Goal: Task Accomplishment & Management: Complete application form

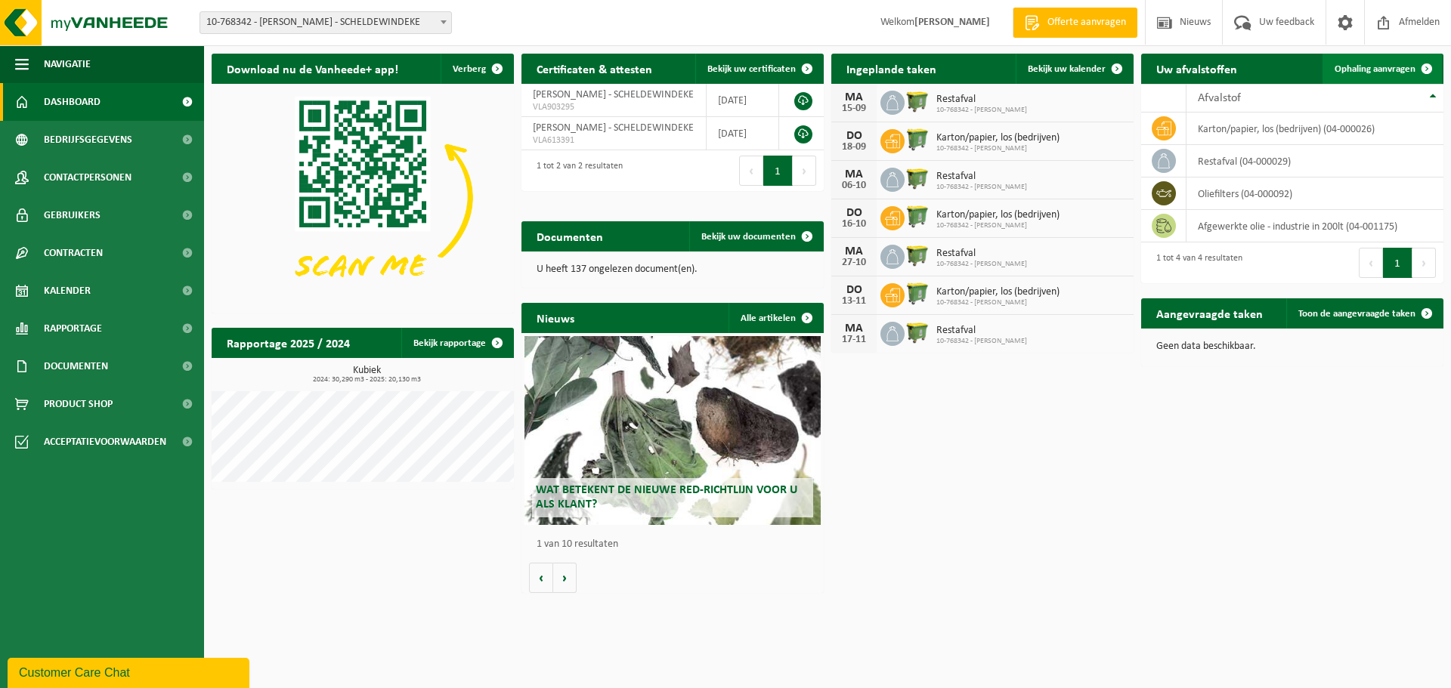
click at [1353, 63] on link "Ophaling aanvragen" at bounding box center [1381, 69] width 119 height 30
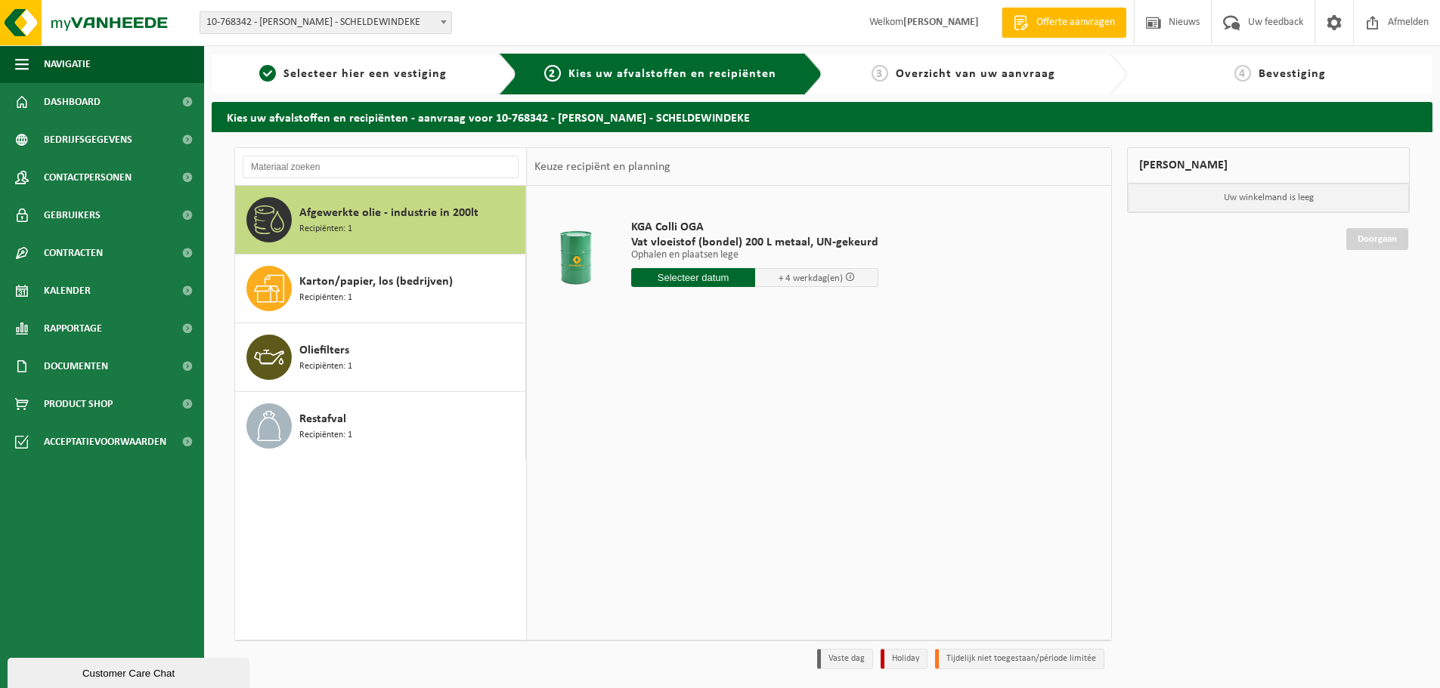
click at [342, 218] on span "Afgewerkte olie - industrie in 200lt" at bounding box center [388, 213] width 179 height 18
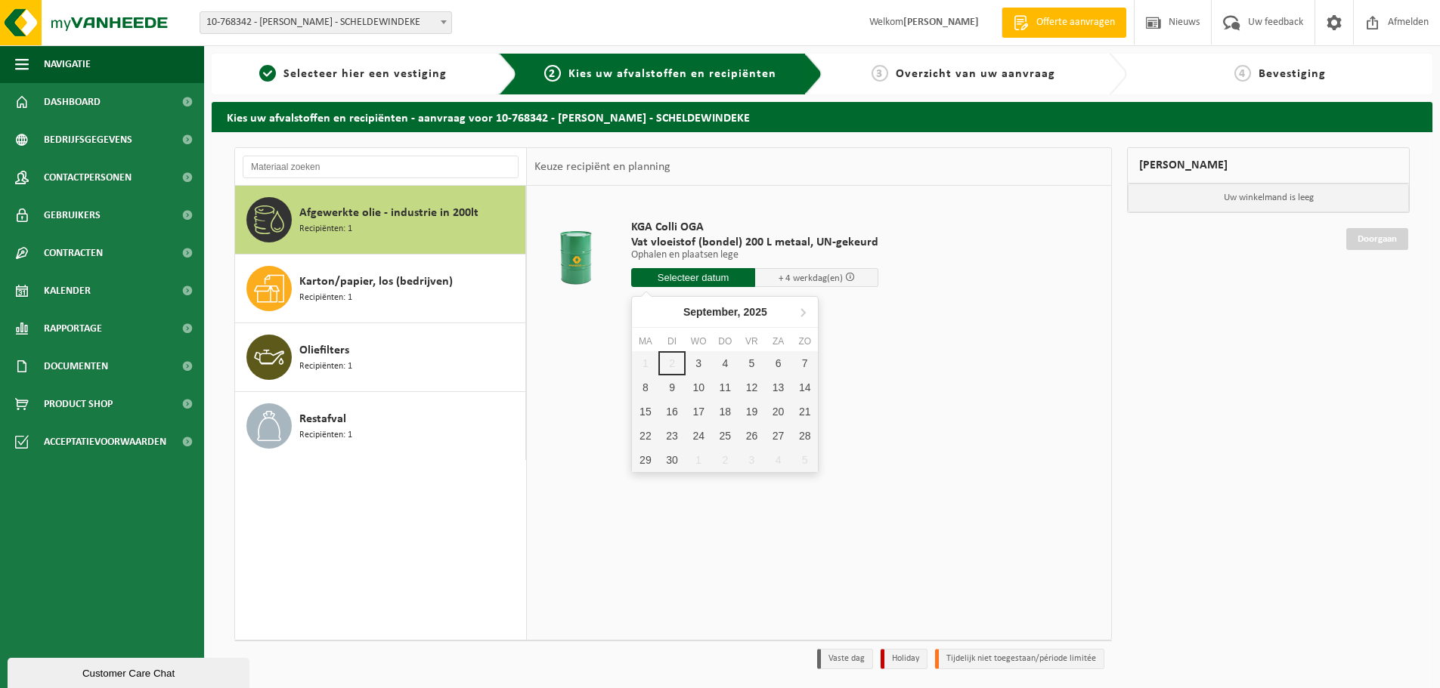
click at [645, 280] on input "text" at bounding box center [693, 277] width 124 height 19
click at [751, 363] on div "5" at bounding box center [751, 363] width 26 height 24
type input "Van 2025-09-05"
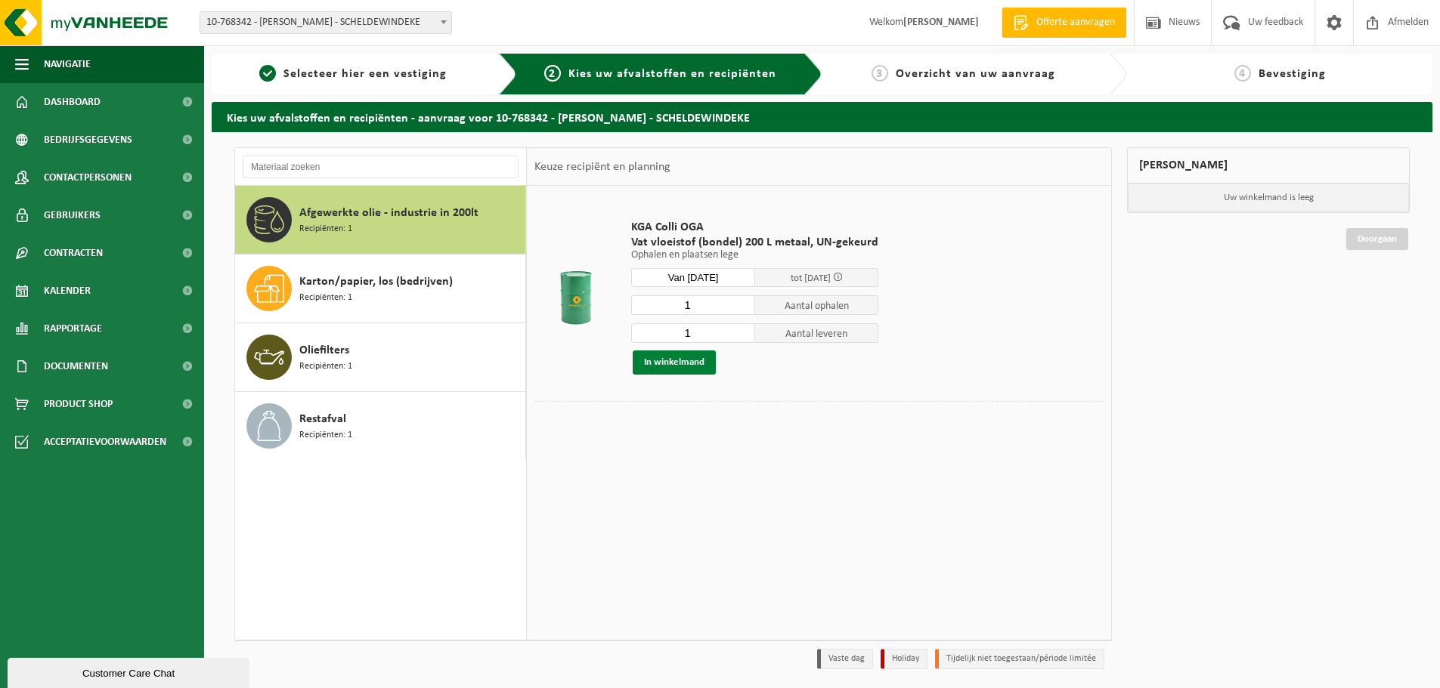
click at [682, 362] on button "In winkelmand" at bounding box center [674, 363] width 83 height 24
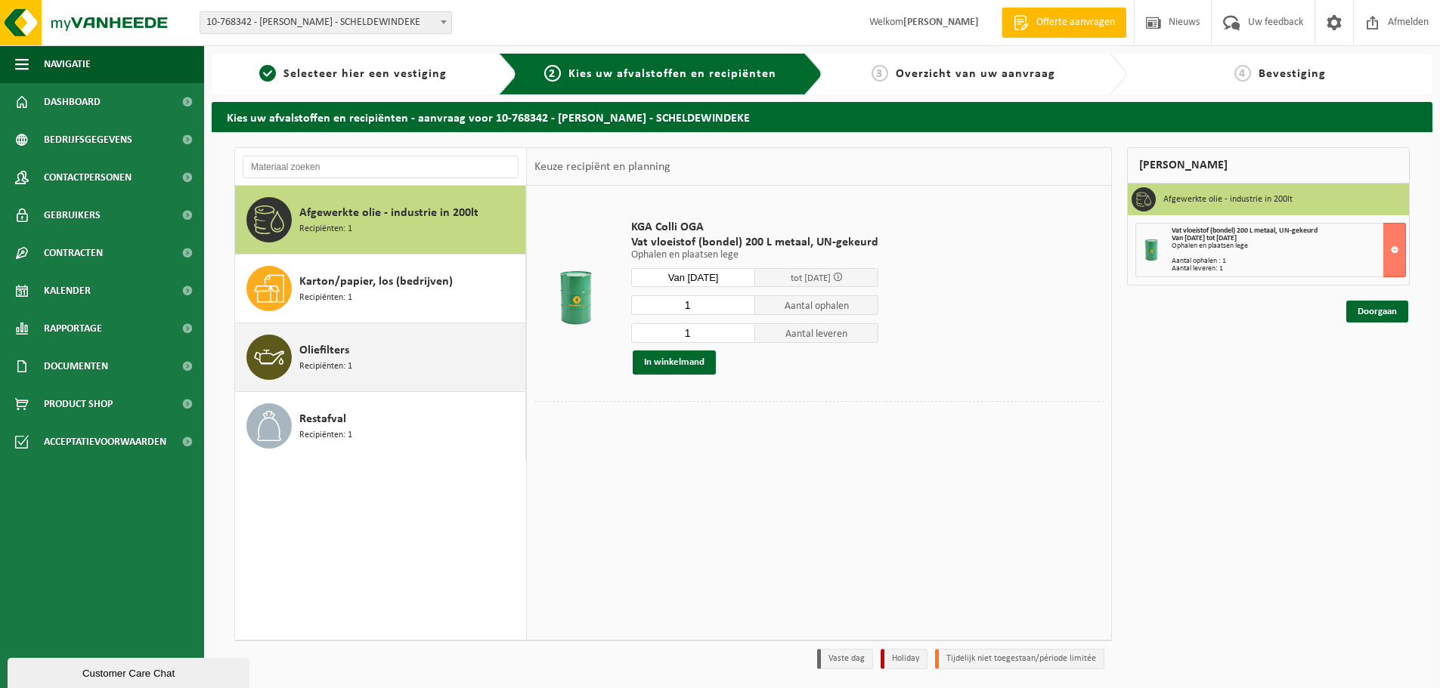
click at [302, 364] on span "Recipiënten: 1" at bounding box center [325, 367] width 53 height 14
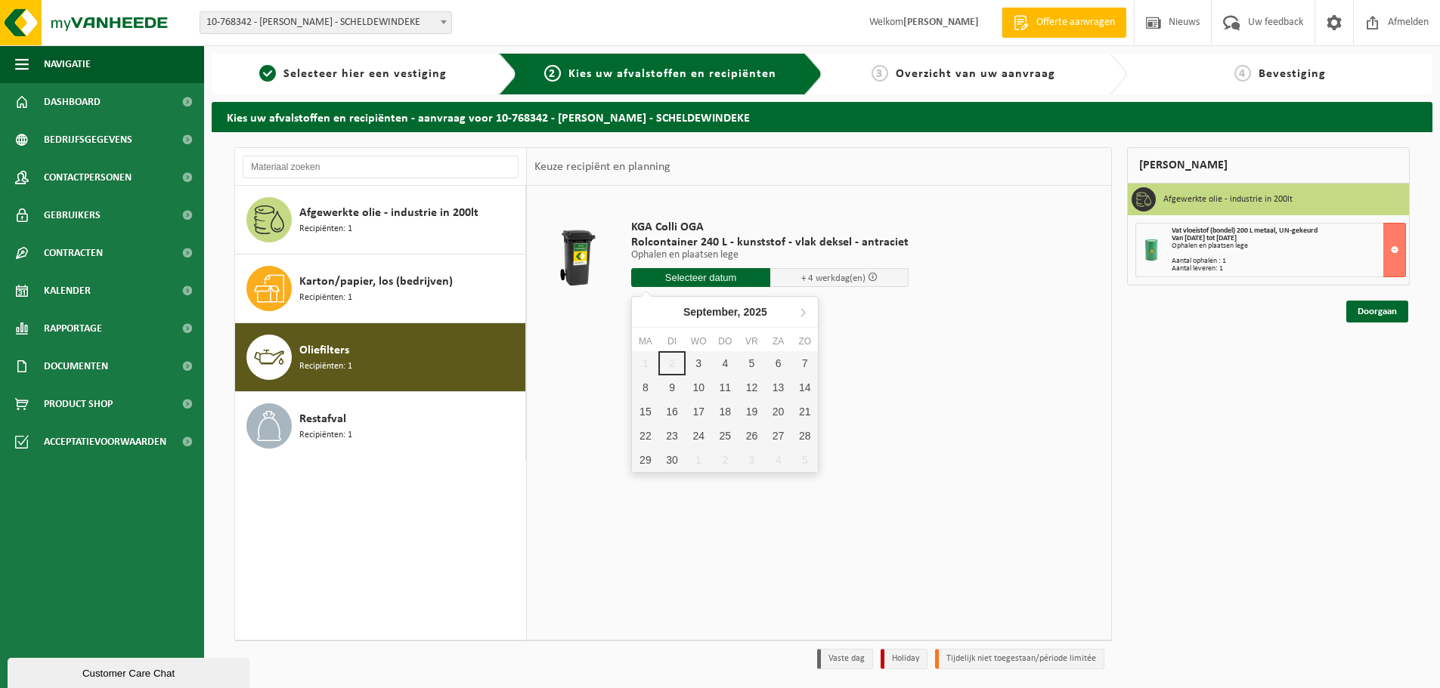
click at [697, 280] on input "text" at bounding box center [700, 277] width 139 height 19
click at [751, 363] on div "5" at bounding box center [751, 363] width 26 height 24
type input "Van 2025-09-05"
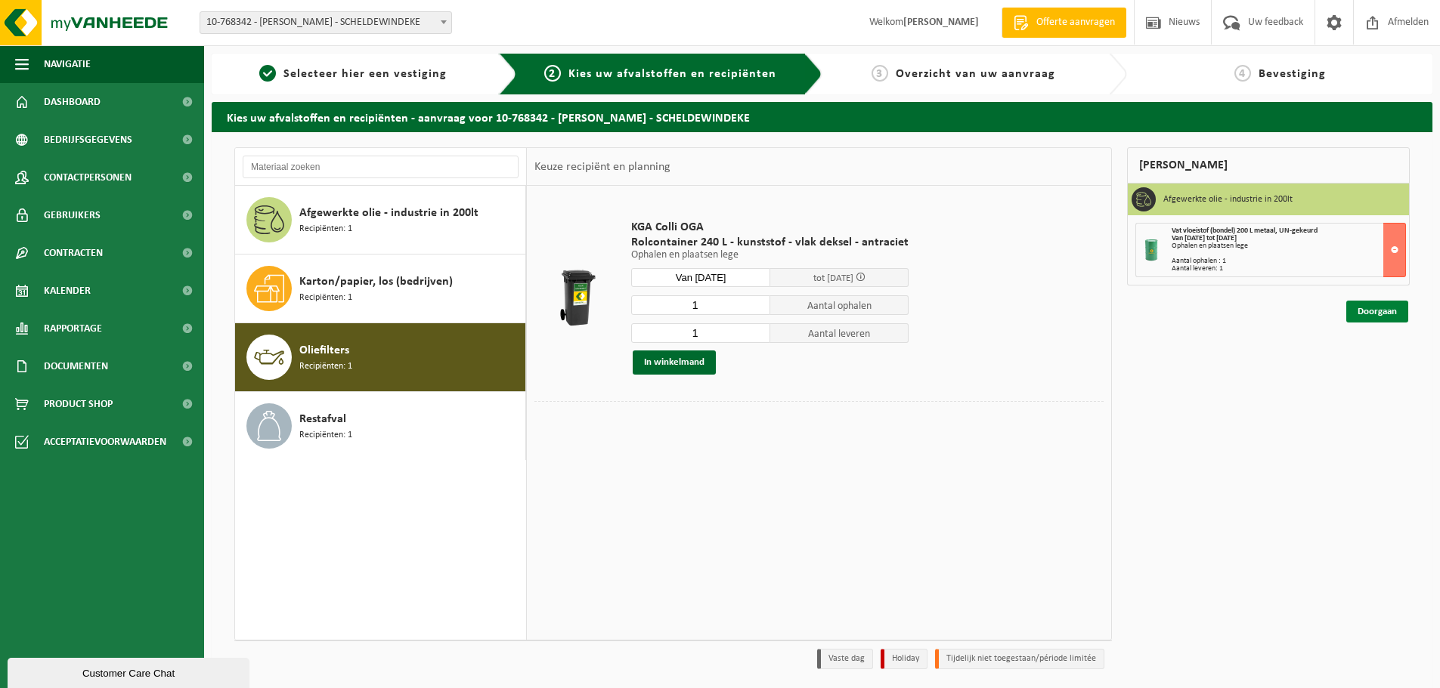
click at [1378, 309] on link "Doorgaan" at bounding box center [1377, 312] width 62 height 22
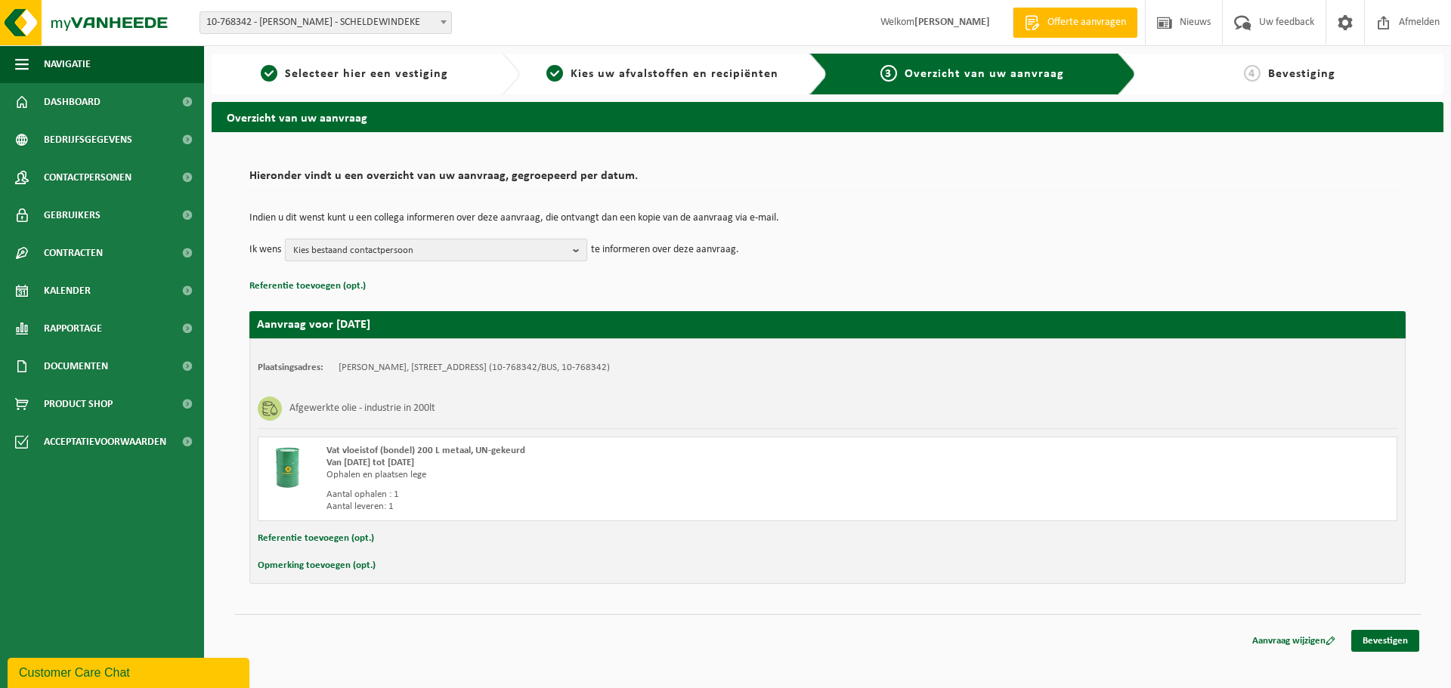
click at [574, 252] on b "button" at bounding box center [580, 250] width 14 height 21
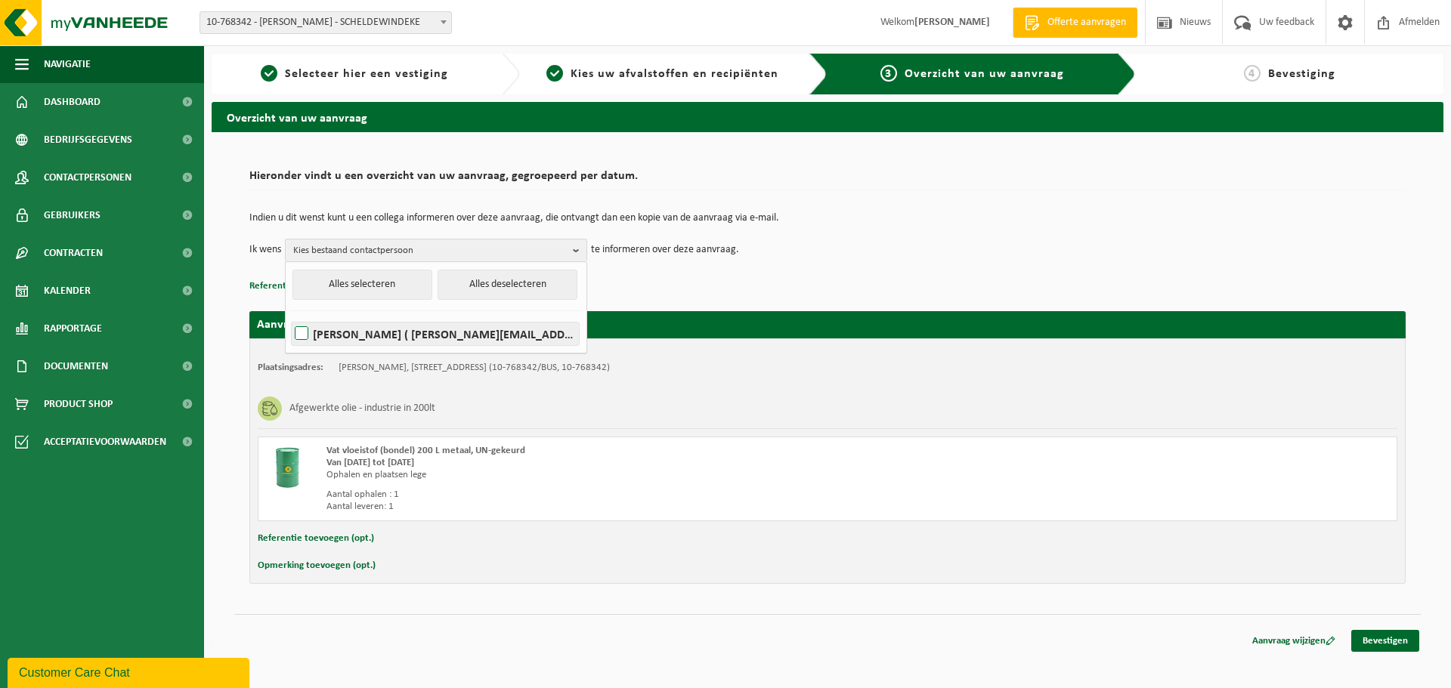
click at [306, 332] on label "Eddy Trossaert ( eddy.trossaert@pandora.be )" at bounding box center [435, 334] width 287 height 23
click at [289, 315] on input "Eddy Trossaert ( eddy.trossaert@pandora.be )" at bounding box center [289, 314] width 1 height 1
checkbox input "true"
click at [745, 289] on p "Referentie toevoegen (opt.)" at bounding box center [827, 287] width 1156 height 20
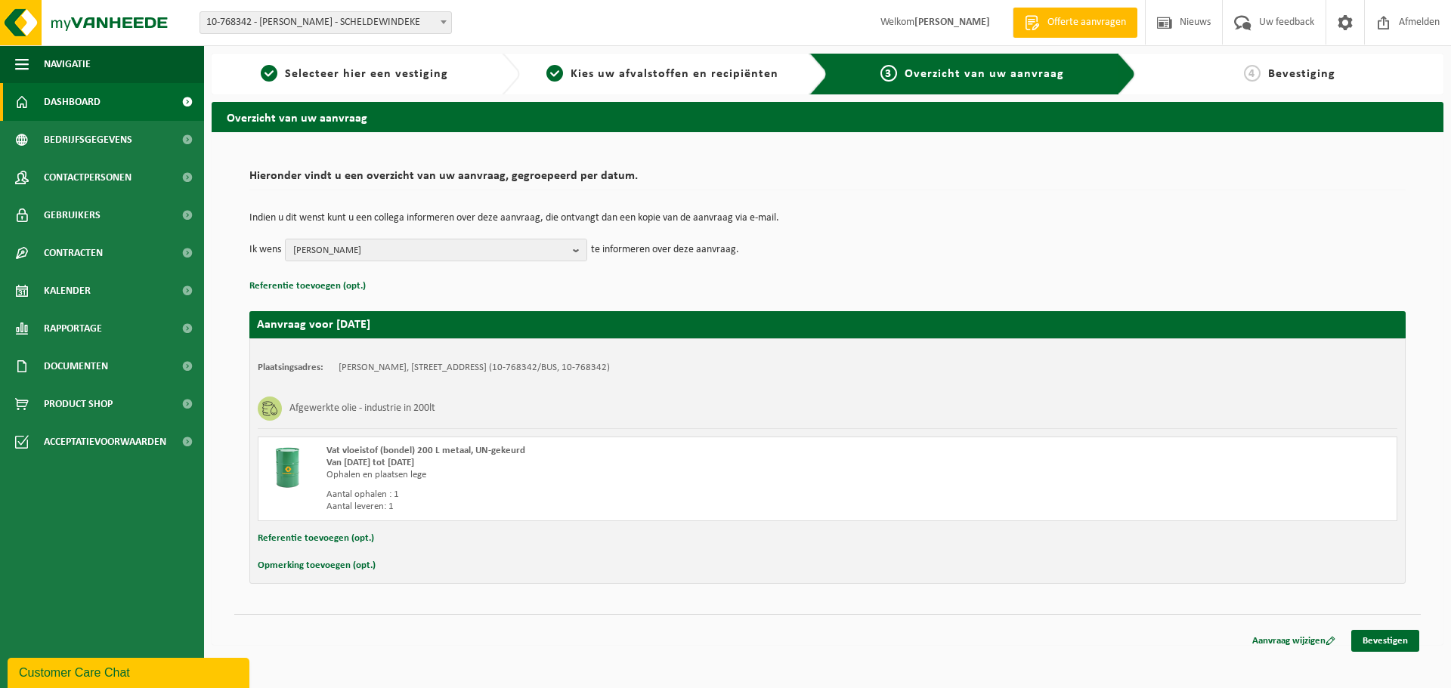
click at [67, 99] on span "Dashboard" at bounding box center [72, 102] width 57 height 38
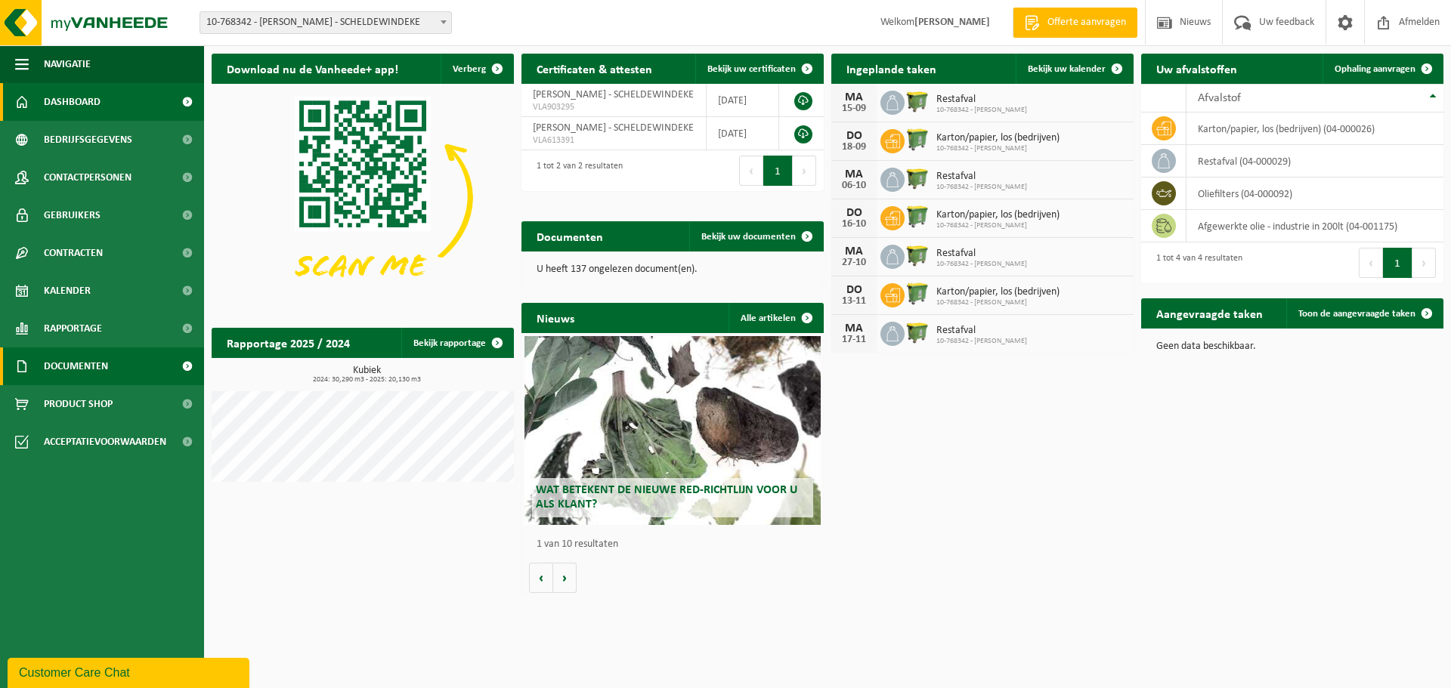
click at [59, 362] on span "Documenten" at bounding box center [76, 367] width 64 height 38
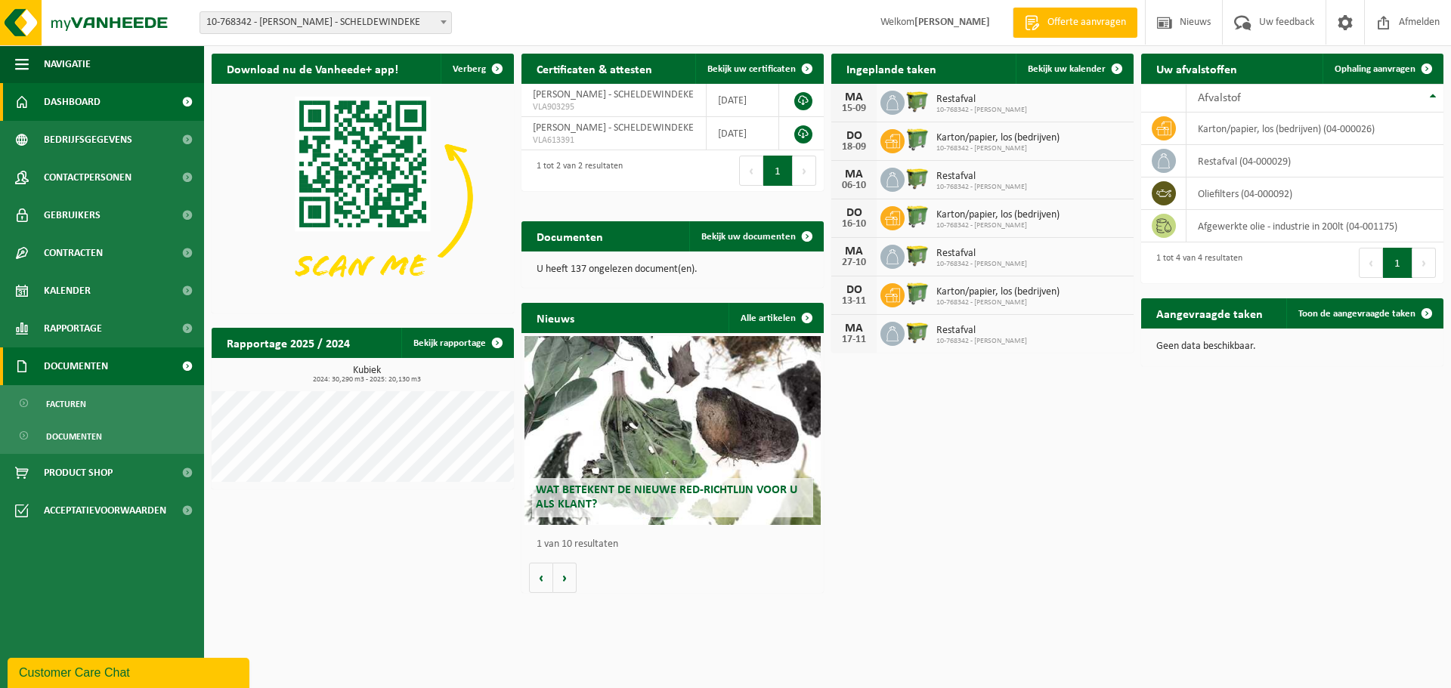
click at [60, 363] on span "Documenten" at bounding box center [76, 367] width 64 height 38
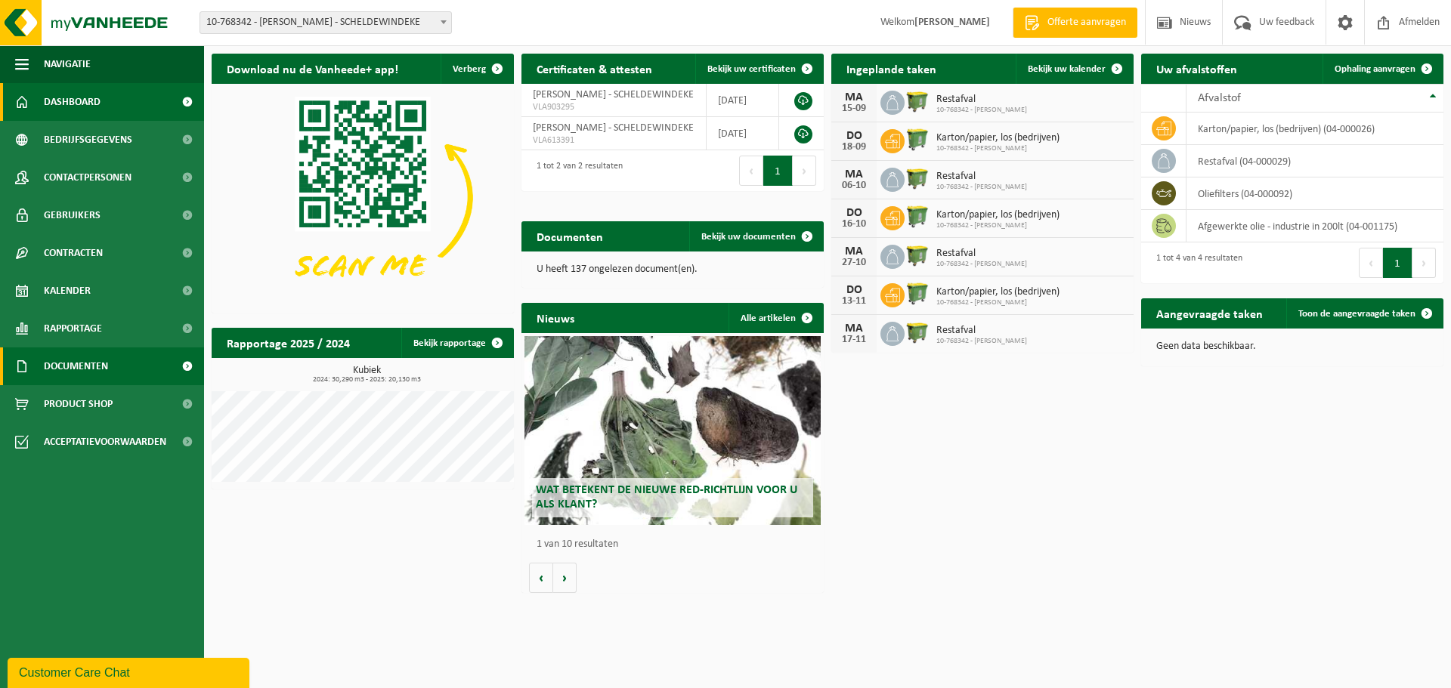
click at [60, 363] on span "Documenten" at bounding box center [76, 367] width 64 height 38
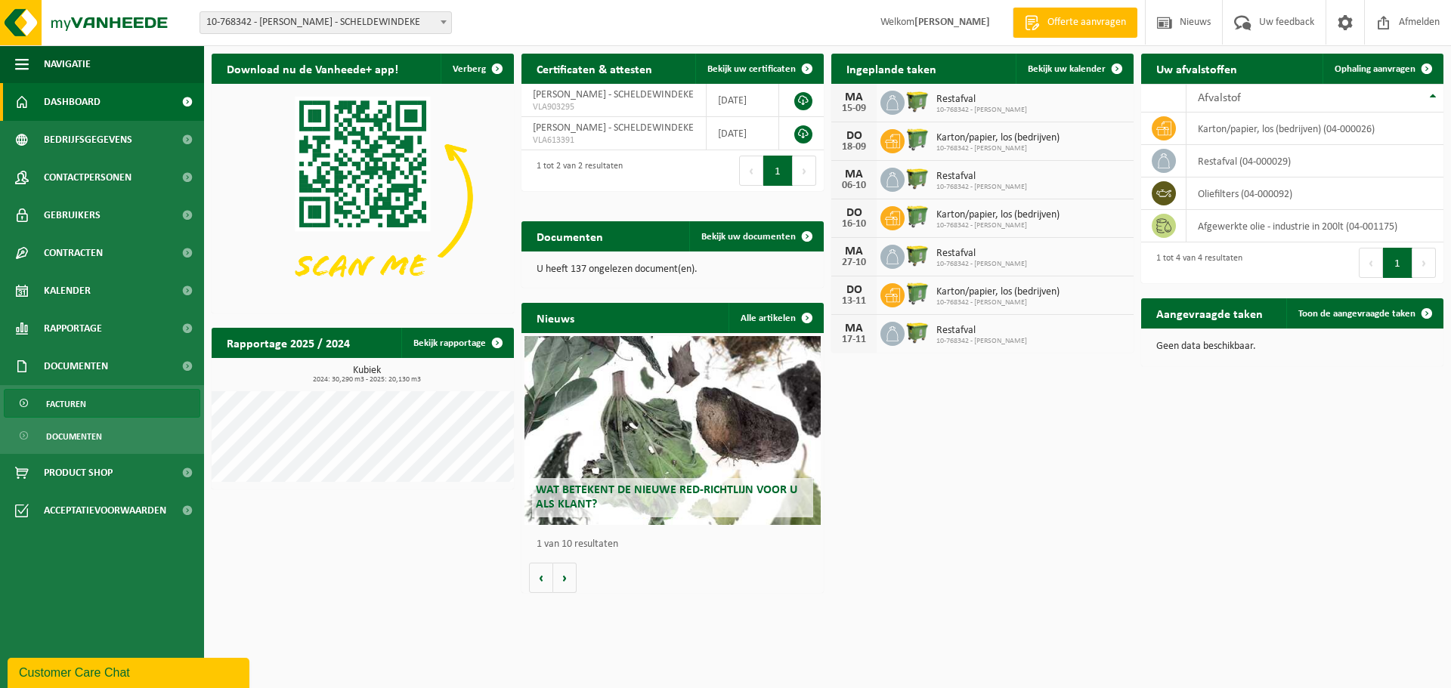
click at [60, 400] on span "Facturen" at bounding box center [66, 404] width 40 height 29
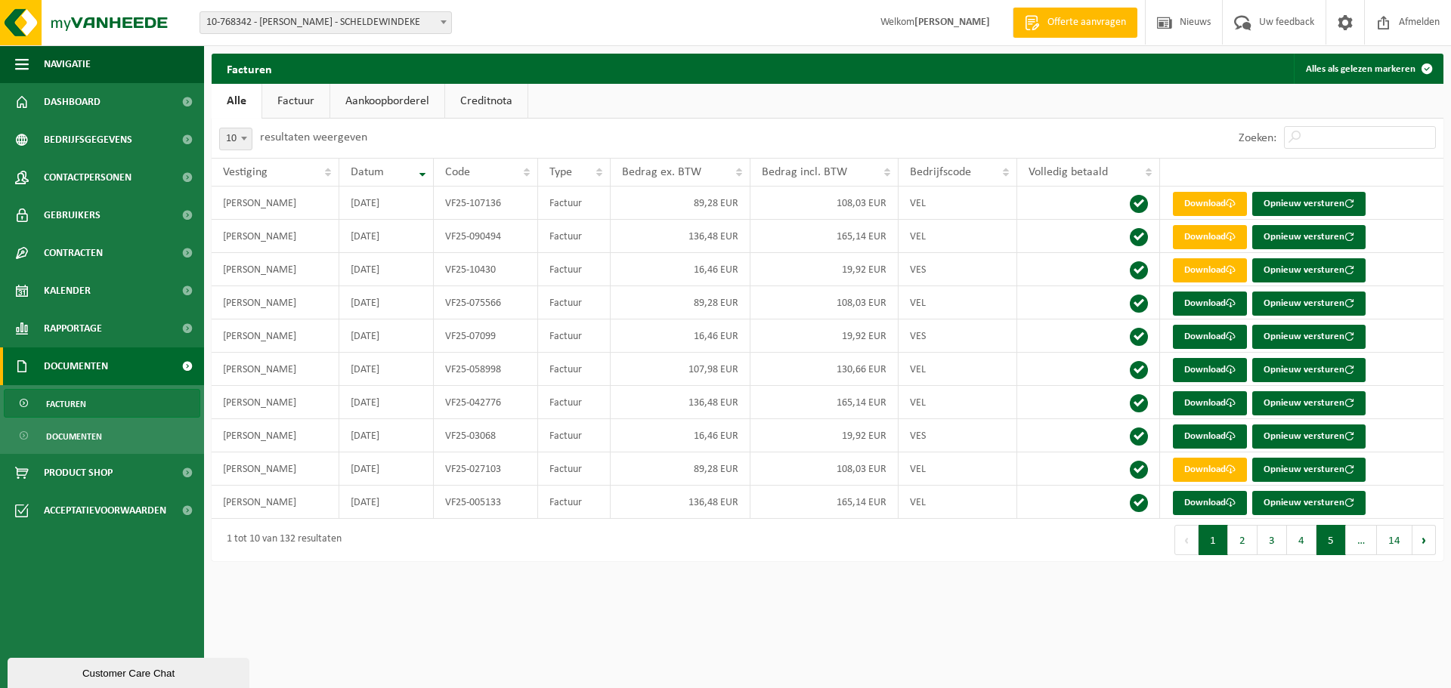
click at [1319, 534] on button "5" at bounding box center [1330, 540] width 29 height 30
